Goal: Task Accomplishment & Management: Manage account settings

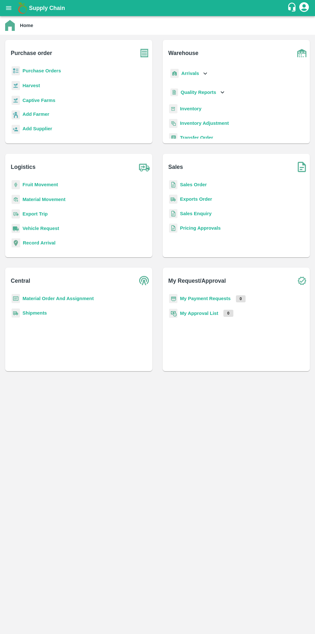
click at [43, 72] on b "Purchase Orders" at bounding box center [42, 70] width 39 height 5
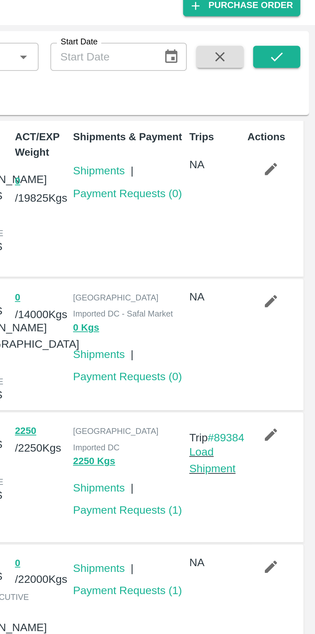
click at [296, 155] on icon "button" at bounding box center [295, 153] width 7 height 7
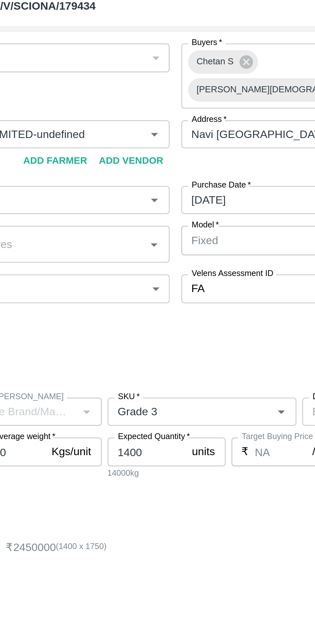
click at [142, 213] on input "1400" at bounding box center [141, 219] width 34 height 12
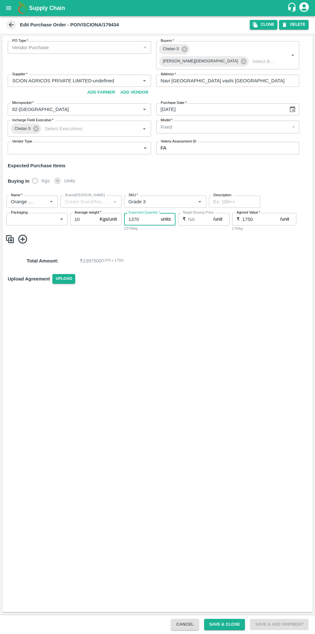
type input "1370"
click at [171, 289] on div "PO Type   * Vendor Purchase 2 PO Type Buyers   * Chetan S Neeti Jain Buyers   *…" at bounding box center [158, 324] width 310 height 576
click at [233, 585] on button "Save & Close" at bounding box center [224, 624] width 41 height 11
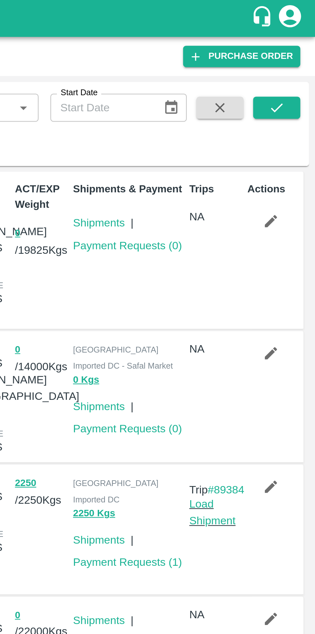
click at [294, 154] on icon "button" at bounding box center [295, 154] width 7 height 7
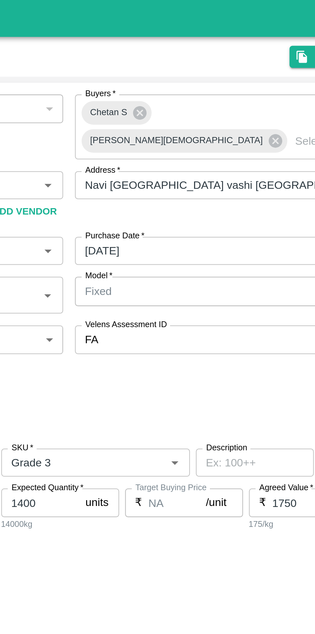
click at [145, 213] on input "1400" at bounding box center [141, 219] width 34 height 12
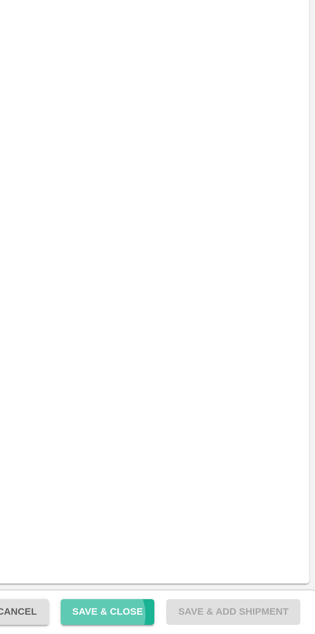
type input "1370"
click at [237, 626] on button "Save & Close" at bounding box center [224, 624] width 41 height 11
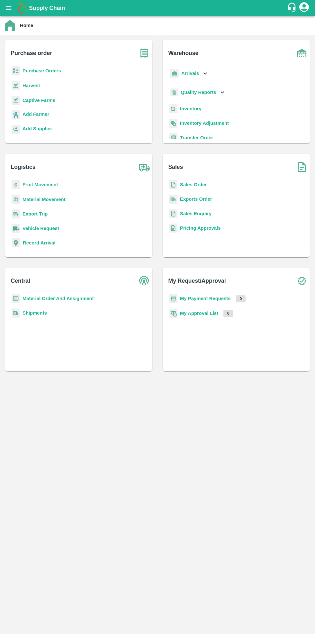
click at [32, 73] on b "Purchase Orders" at bounding box center [42, 70] width 39 height 5
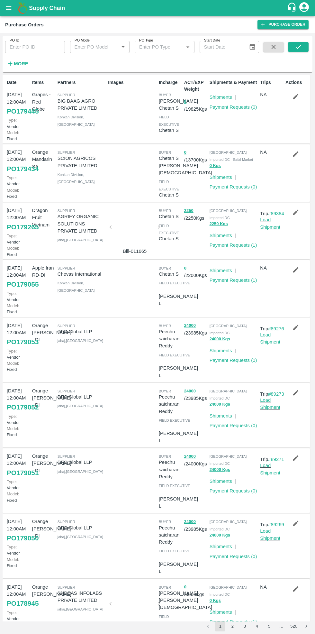
click at [229, 188] on link "Payment Requests ( 0 )" at bounding box center [234, 186] width 48 height 5
click at [295, 155] on icon "button" at bounding box center [295, 154] width 5 height 5
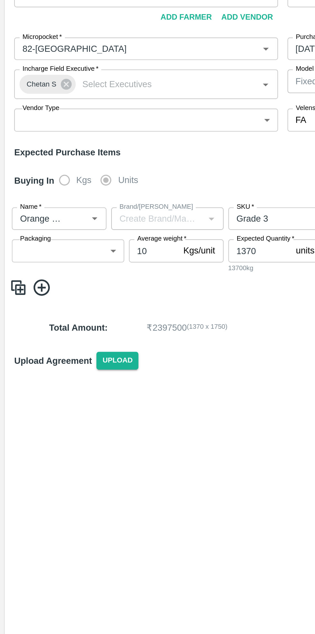
click at [29, 198] on input "Name   *" at bounding box center [22, 202] width 29 height 8
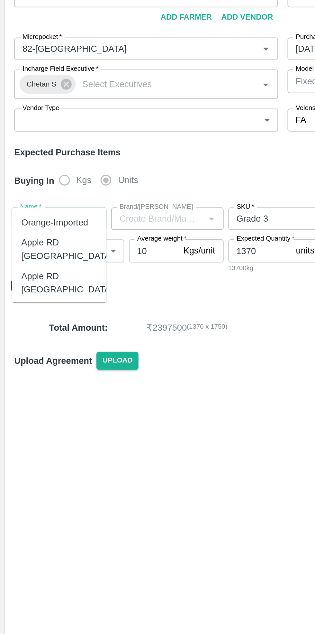
scroll to position [1160, 0]
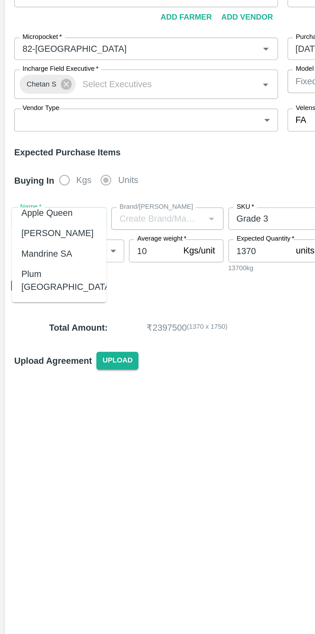
click at [96, 234] on span at bounding box center [157, 239] width 305 height 11
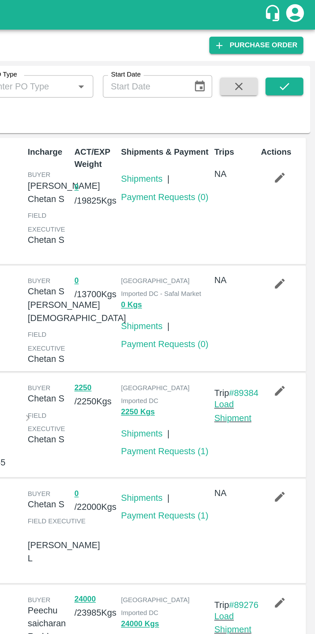
click at [225, 243] on link "Payment Requests ( 1 )" at bounding box center [234, 245] width 48 height 5
